Goal: Download file/media

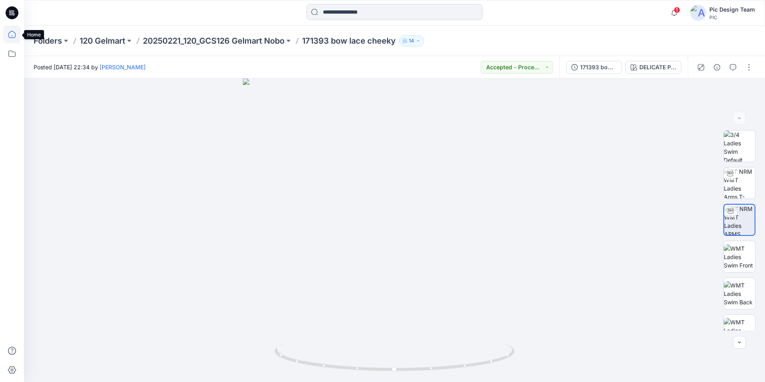
drag, startPoint x: 9, startPoint y: 30, endPoint x: 20, endPoint y: 33, distance: 11.5
click at [9, 31] on icon at bounding box center [12, 35] width 18 height 18
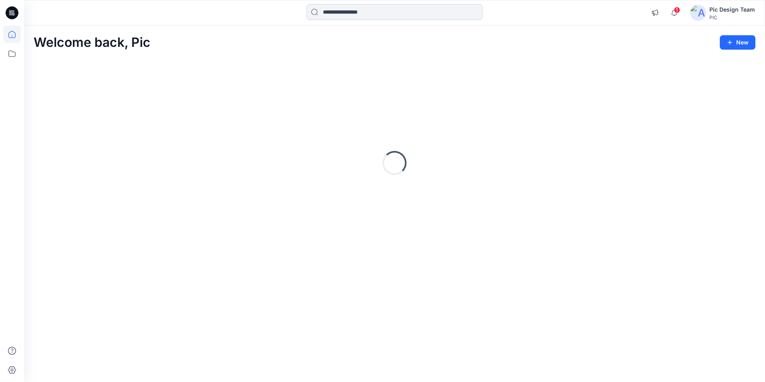
click at [335, 8] on input at bounding box center [394, 12] width 176 height 16
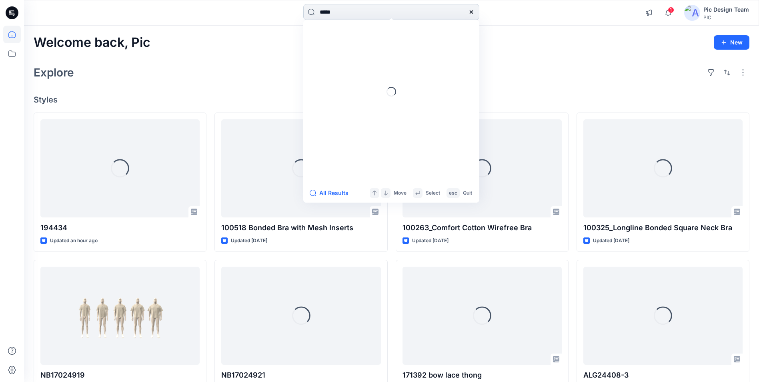
type input "******"
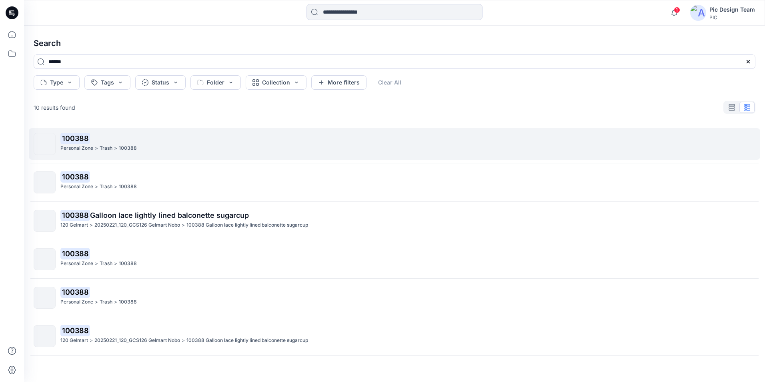
click at [112, 145] on p "Trash" at bounding box center [106, 148] width 13 height 8
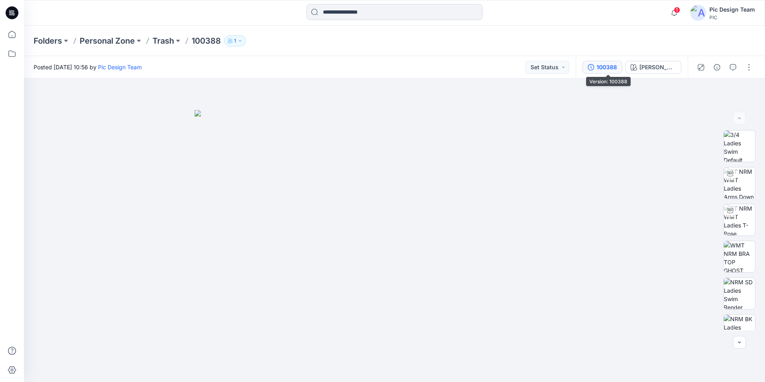
click at [616, 66] on div "100388" at bounding box center [606, 67] width 20 height 9
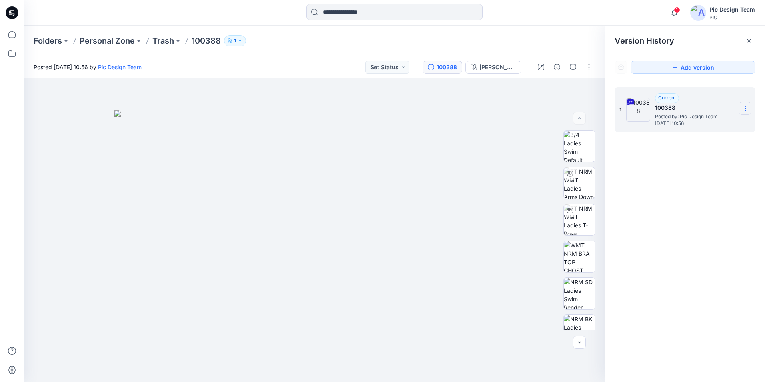
click at [747, 109] on icon at bounding box center [745, 108] width 6 height 6
click at [698, 123] on span "Download Source BW File" at bounding box center [704, 124] width 67 height 10
click at [700, 321] on div "1. Current 100388 Posted by: Pic Design Team [DATE] 10:56" at bounding box center [685, 235] width 160 height 315
